Goal: Task Accomplishment & Management: Manage account settings

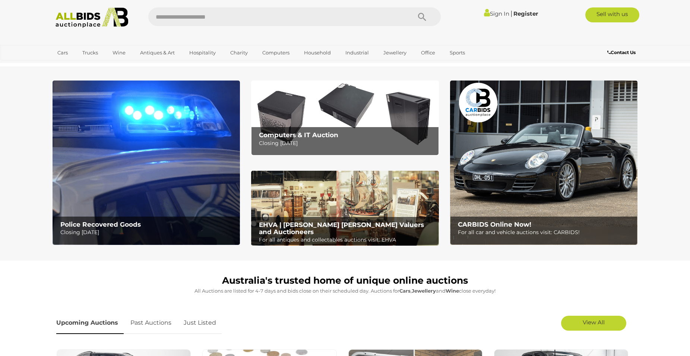
click at [493, 12] on link "Sign In" at bounding box center [496, 13] width 25 height 7
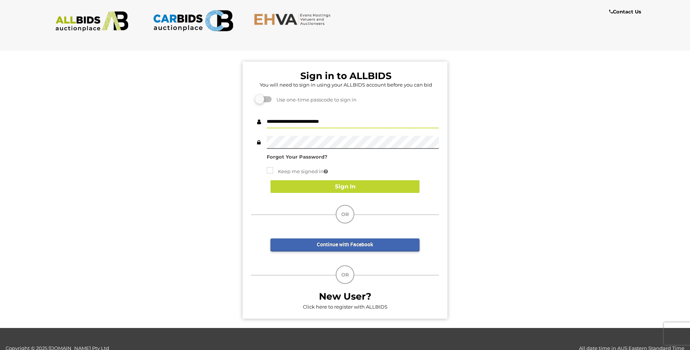
type input "**********"
click at [340, 186] on button "Sign In" at bounding box center [345, 186] width 149 height 13
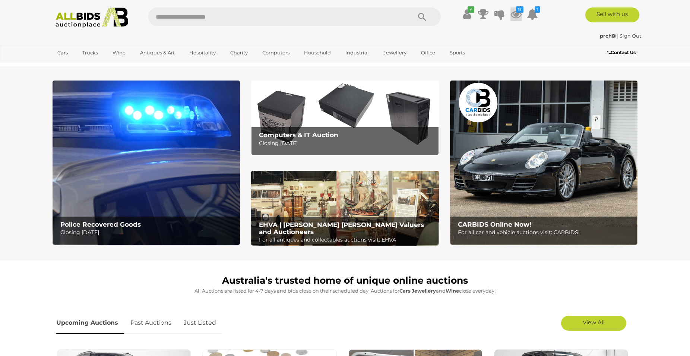
click at [516, 13] on icon at bounding box center [516, 13] width 11 height 13
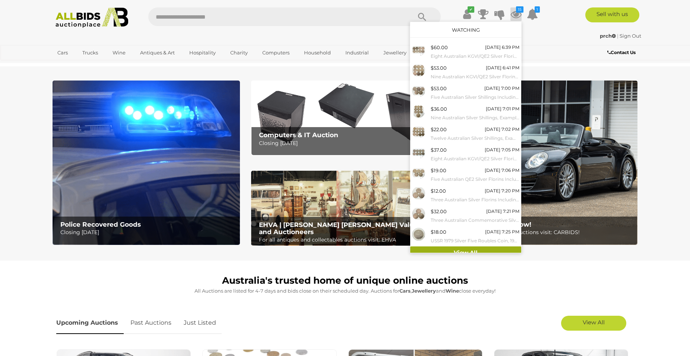
click at [457, 248] on link "View All" at bounding box center [465, 252] width 111 height 13
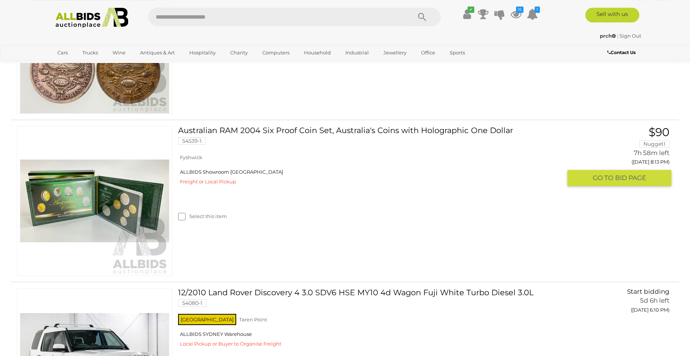
scroll to position [2167, 0]
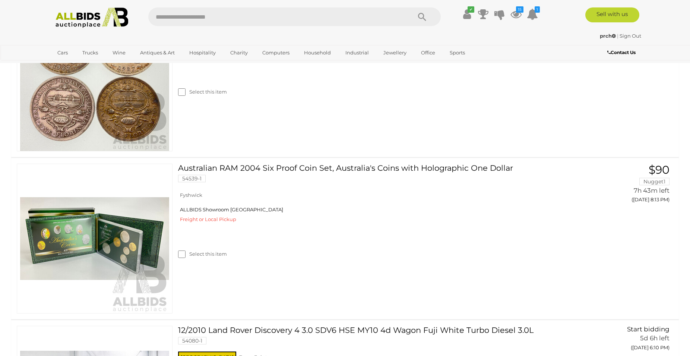
click at [626, 35] on link "Sign Out" at bounding box center [631, 36] width 22 height 6
